Goal: Check status: Check status

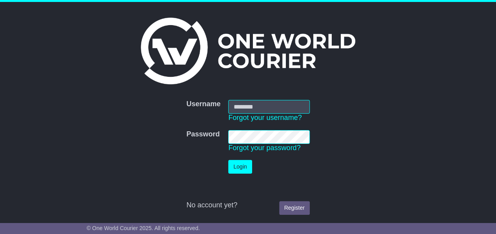
type input "**********"
click at [238, 167] on button "Login" at bounding box center [240, 167] width 24 height 14
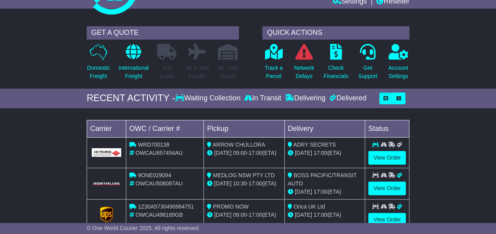
scroll to position [78, 0]
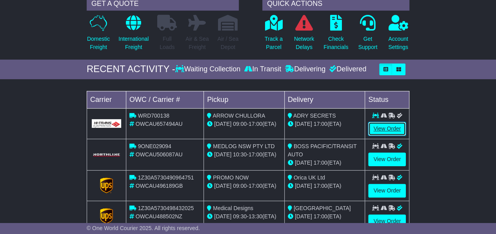
click at [378, 123] on link "View Order" at bounding box center [387, 129] width 38 height 14
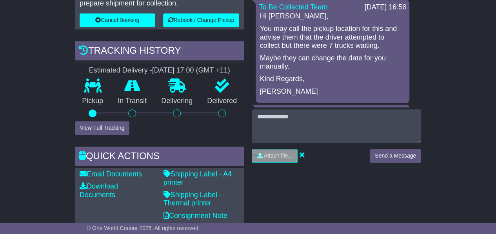
scroll to position [314, 0]
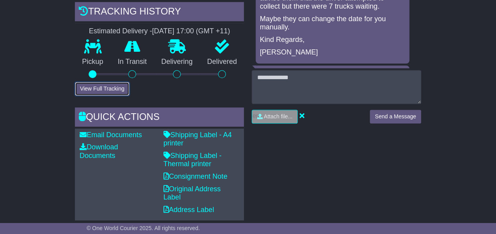
click at [80, 85] on button "View Full Tracking" at bounding box center [102, 89] width 54 height 14
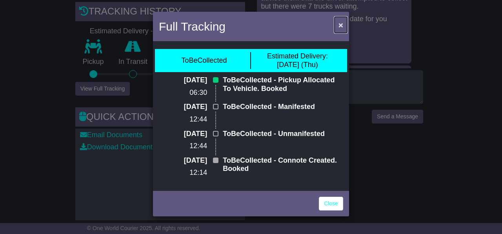
click at [341, 25] on span "×" at bounding box center [340, 24] width 5 height 9
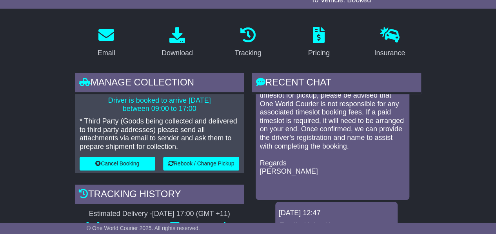
scroll to position [213, 0]
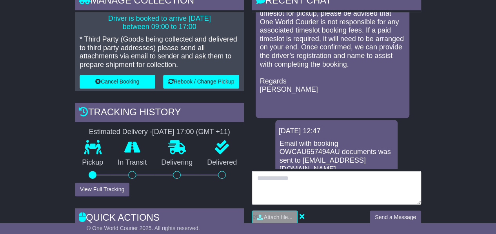
click at [284, 182] on textarea at bounding box center [336, 188] width 169 height 34
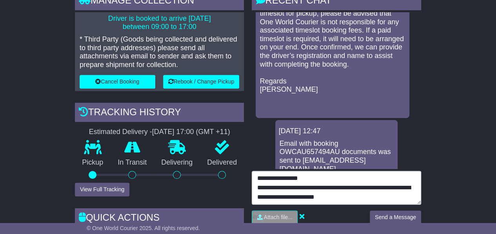
type textarea "**********"
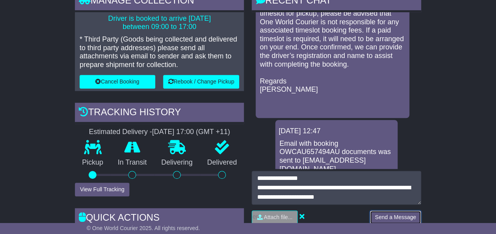
click at [389, 217] on button "Send a Message" at bounding box center [395, 217] width 51 height 14
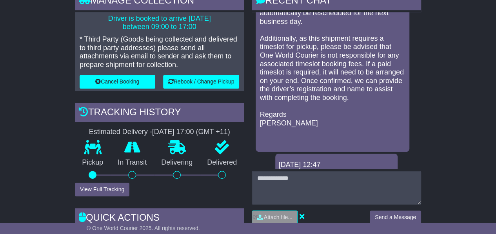
scroll to position [1578, 0]
